Goal: Task Accomplishment & Management: Manage account settings

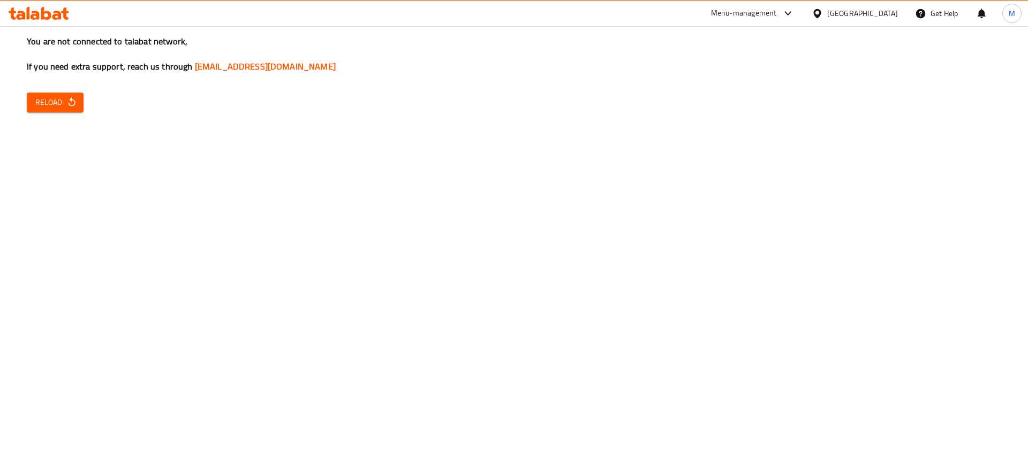
click at [55, 91] on div "You are not connected to talabat network, If you need extra support, reach us t…" at bounding box center [514, 224] width 1028 height 449
click at [56, 107] on span "Reload" at bounding box center [55, 102] width 40 height 13
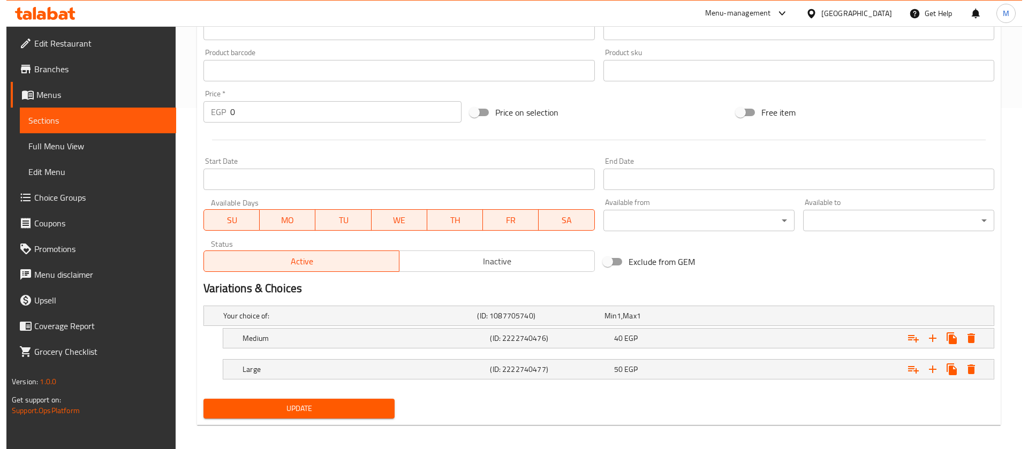
scroll to position [347, 0]
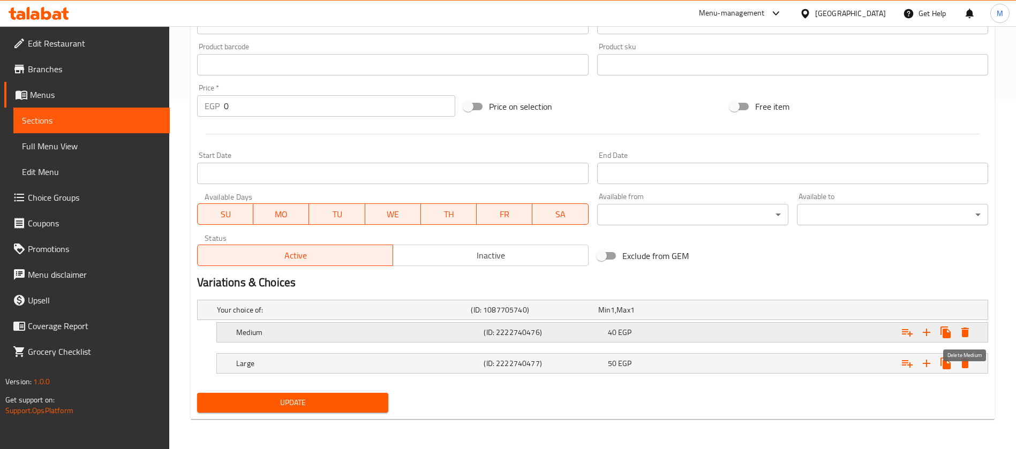
click at [969, 330] on icon "Expand" at bounding box center [965, 332] width 13 height 13
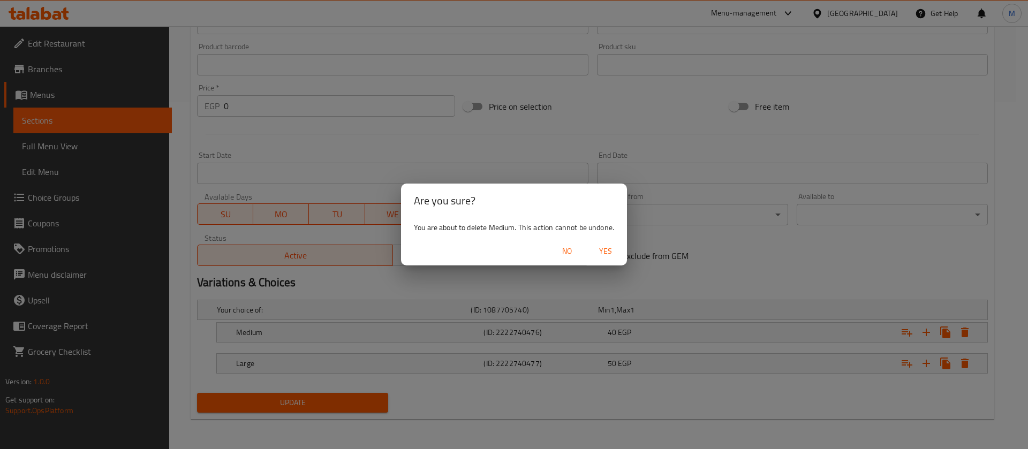
click at [605, 247] on span "Yes" at bounding box center [606, 251] width 26 height 13
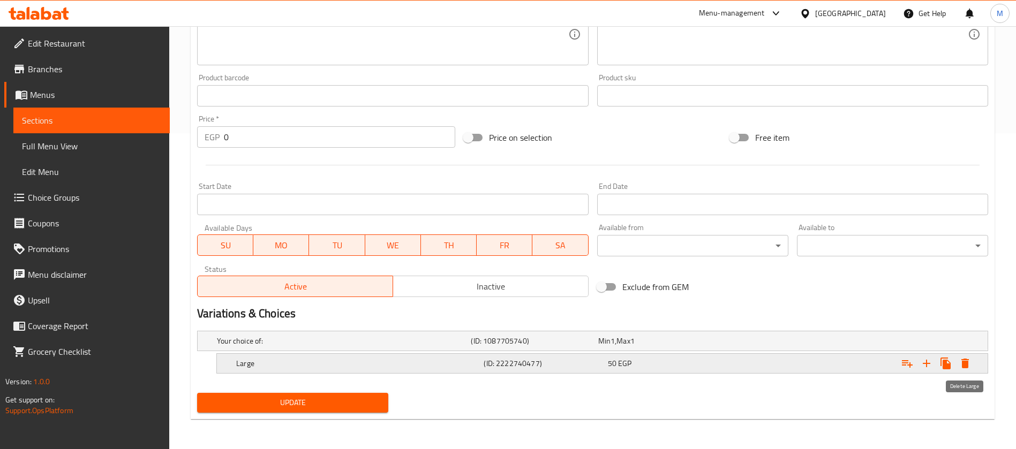
click at [968, 366] on icon "Expand" at bounding box center [965, 363] width 13 height 13
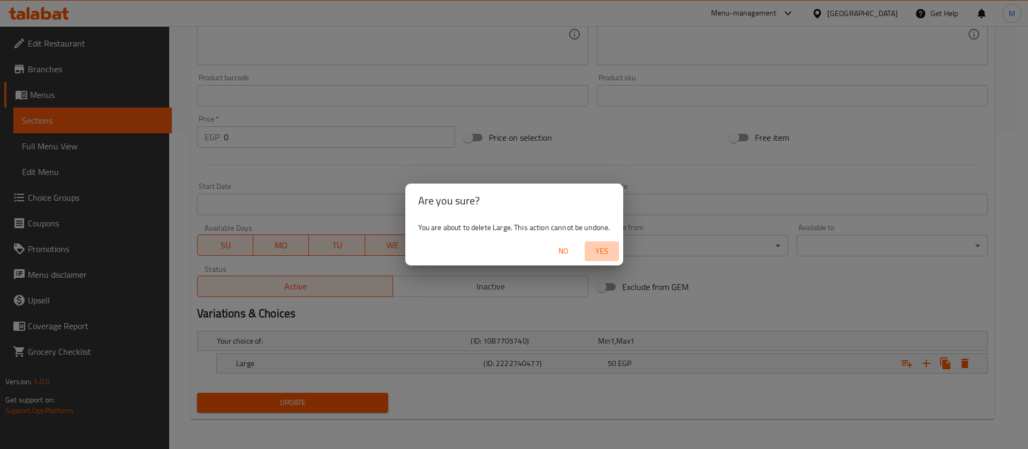
click at [611, 257] on span "Yes" at bounding box center [602, 251] width 26 height 13
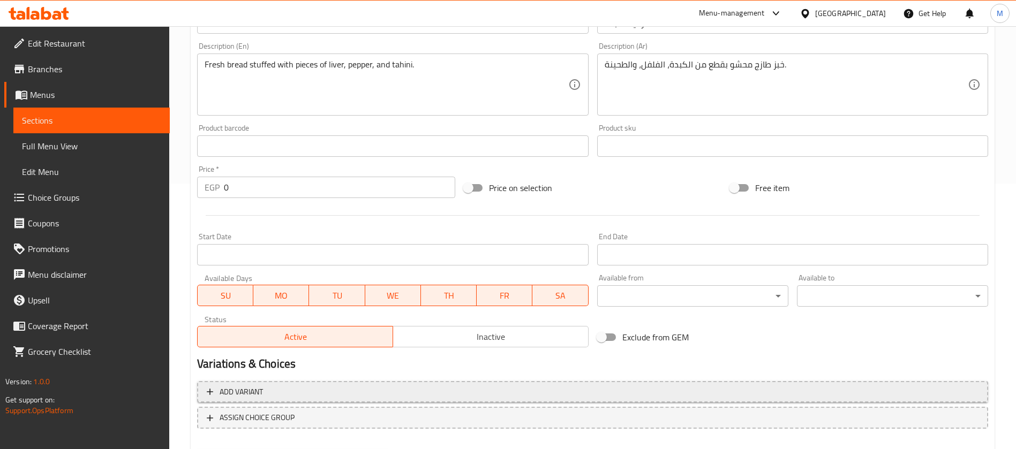
scroll to position [323, 0]
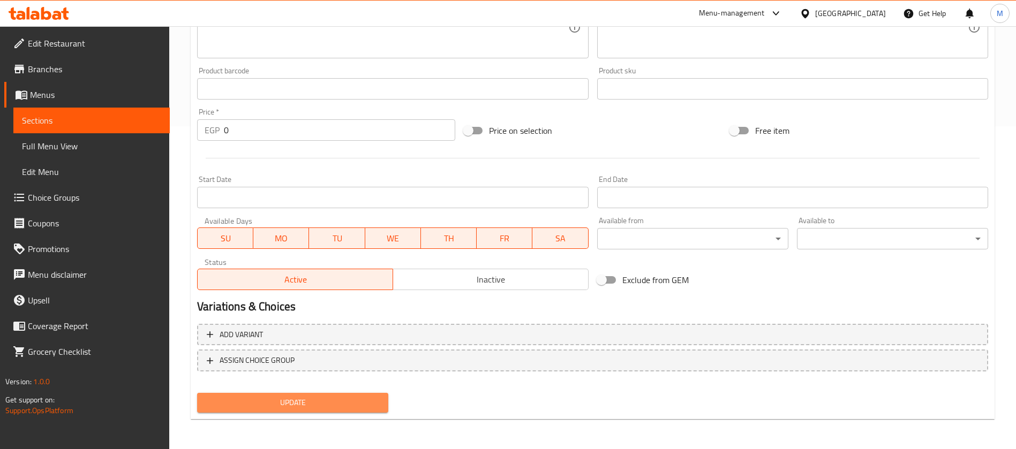
click at [317, 397] on span "Update" at bounding box center [293, 402] width 174 height 13
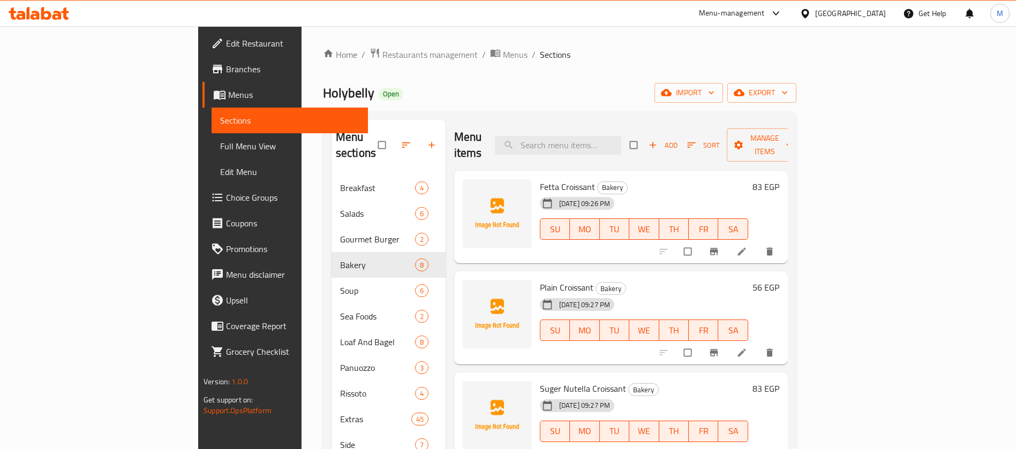
click at [28, 13] on icon at bounding box center [28, 13] width 3 height 12
